Goal: Information Seeking & Learning: Find specific fact

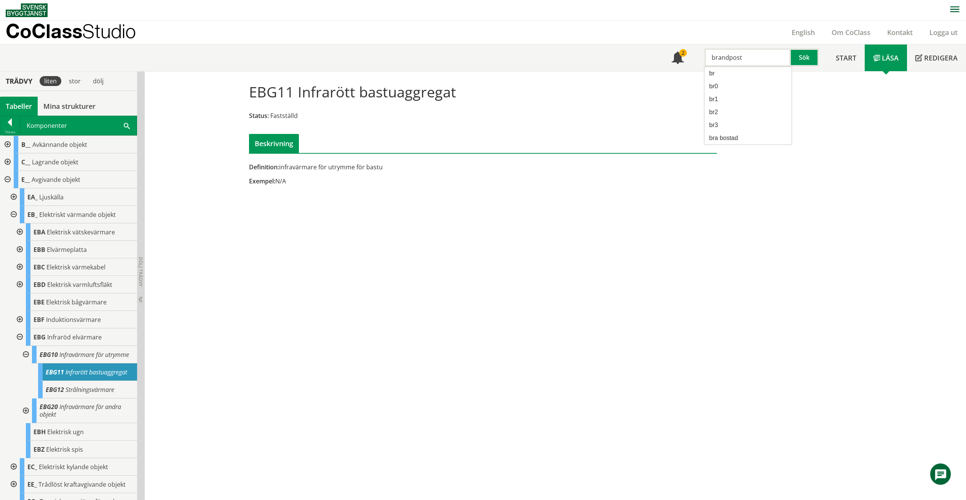
type input "brandpost"
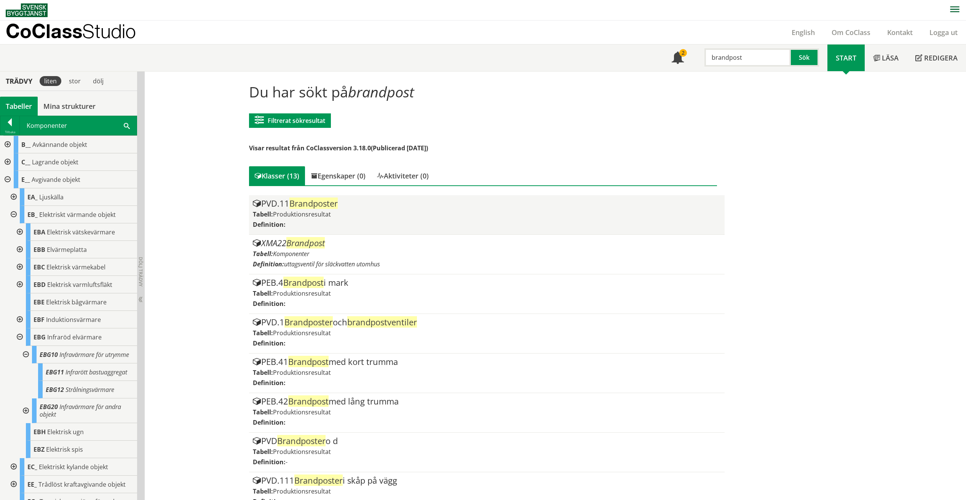
click at [366, 219] on div "PVD.11 Brandposter Tabell: Produktionsresultat Definition:" at bounding box center [487, 215] width 468 height 32
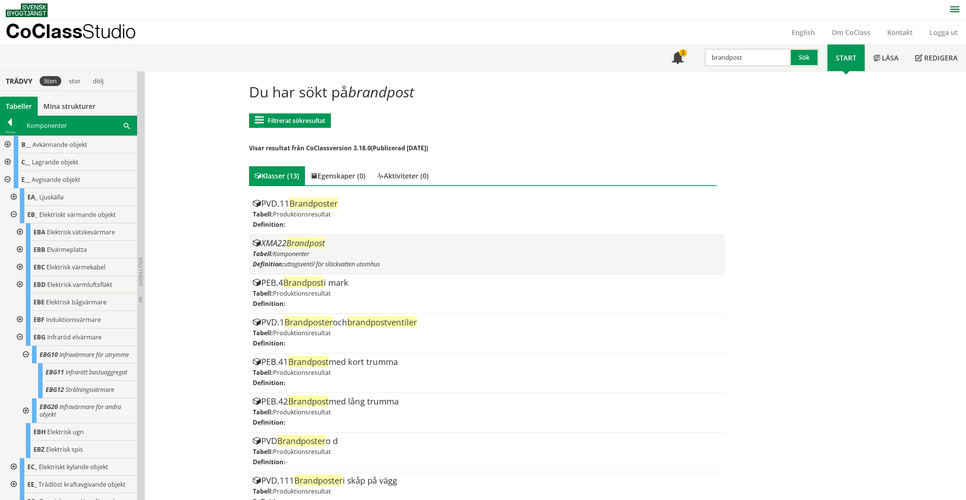
click at [333, 260] on span "uttagsventil för släckvatten utomhus" at bounding box center [332, 264] width 96 height 8
click at [356, 250] on div "Tabell: Komponenter" at bounding box center [487, 254] width 468 height 8
click at [293, 244] on span "Brandpost" at bounding box center [305, 242] width 38 height 11
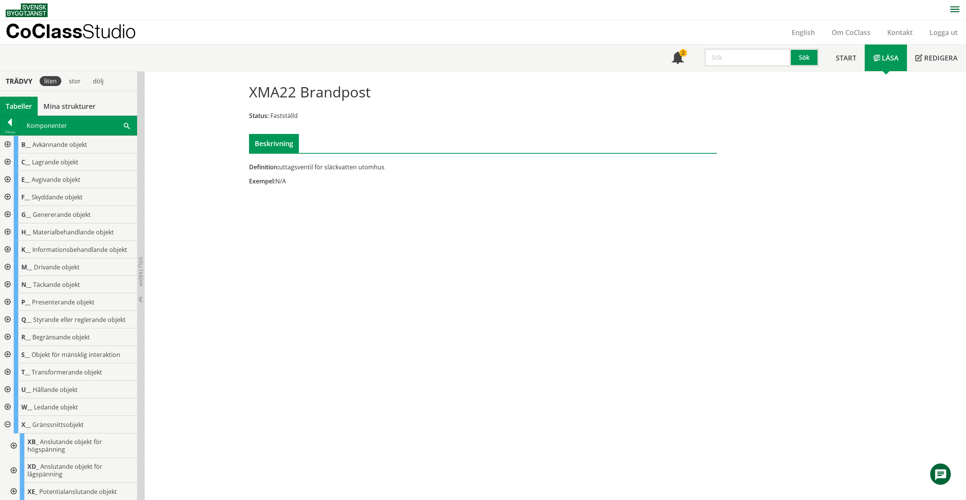
drag, startPoint x: 736, startPoint y: 309, endPoint x: 690, endPoint y: 403, distance: 104.7
click at [736, 309] on div "XMA22 Brandpost Status: Fastställd Beskrivning Definition: uttagsventil för slä…" at bounding box center [555, 286] width 821 height 429
